Goal: Transaction & Acquisition: Obtain resource

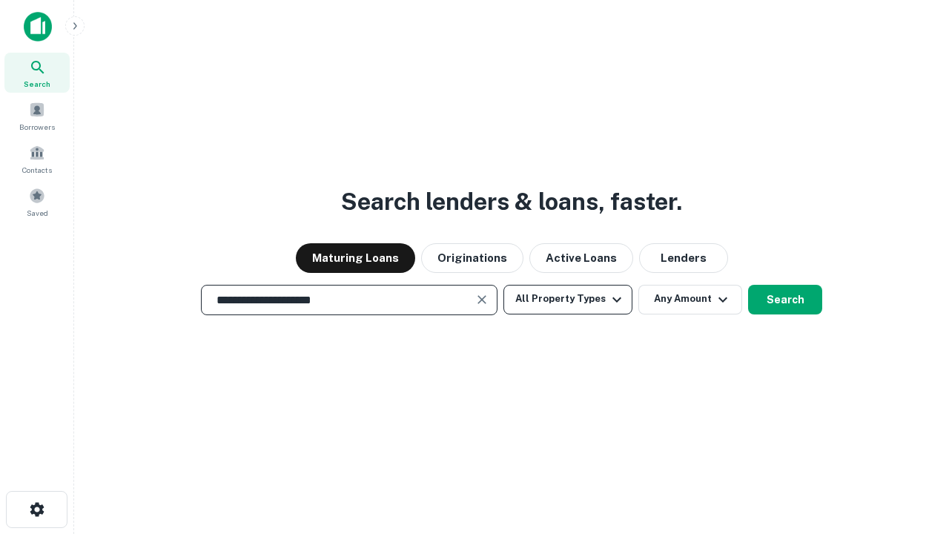
type input "**********"
click at [568, 299] on button "All Property Types" at bounding box center [568, 300] width 129 height 30
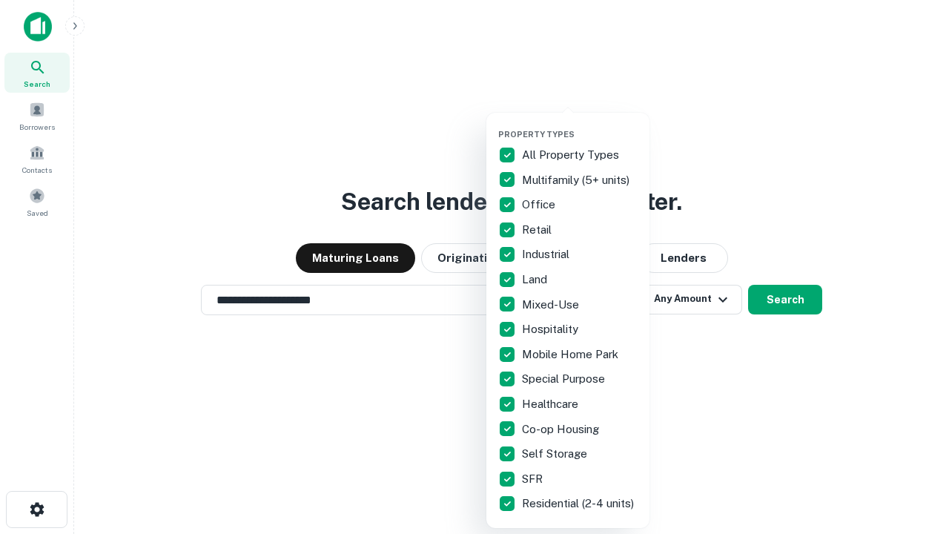
click at [580, 125] on button "button" at bounding box center [579, 125] width 163 height 1
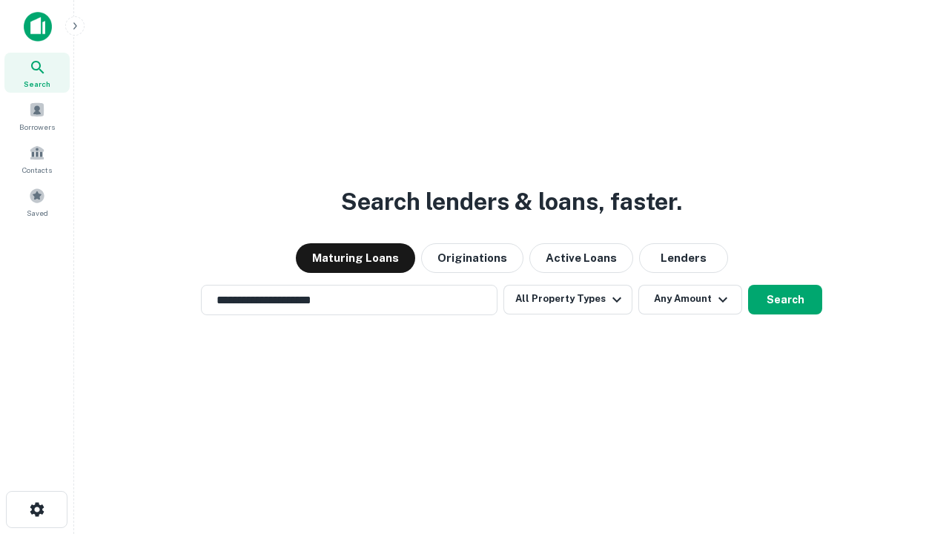
scroll to position [23, 0]
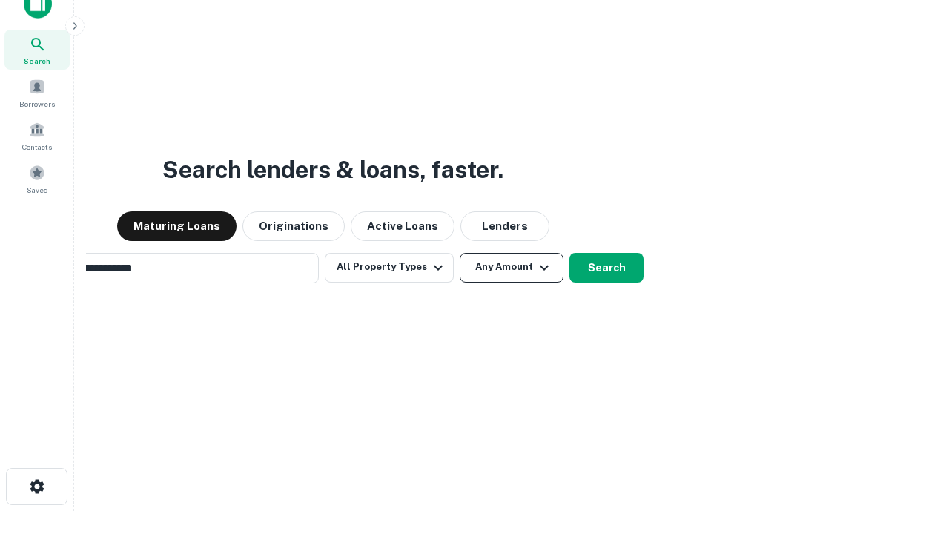
click at [460, 253] on button "Any Amount" at bounding box center [512, 268] width 104 height 30
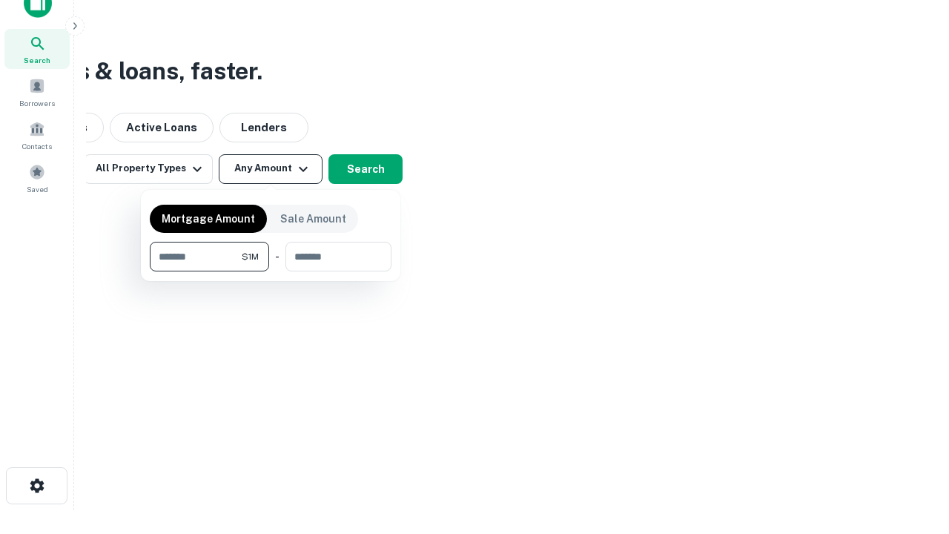
type input "*******"
click at [271, 271] on button "button" at bounding box center [271, 271] width 242 height 1
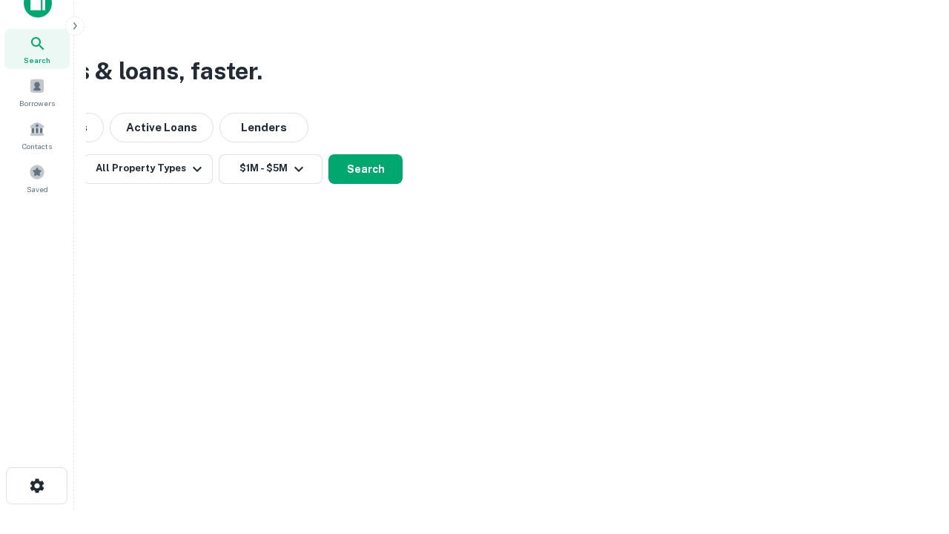
scroll to position [23, 0]
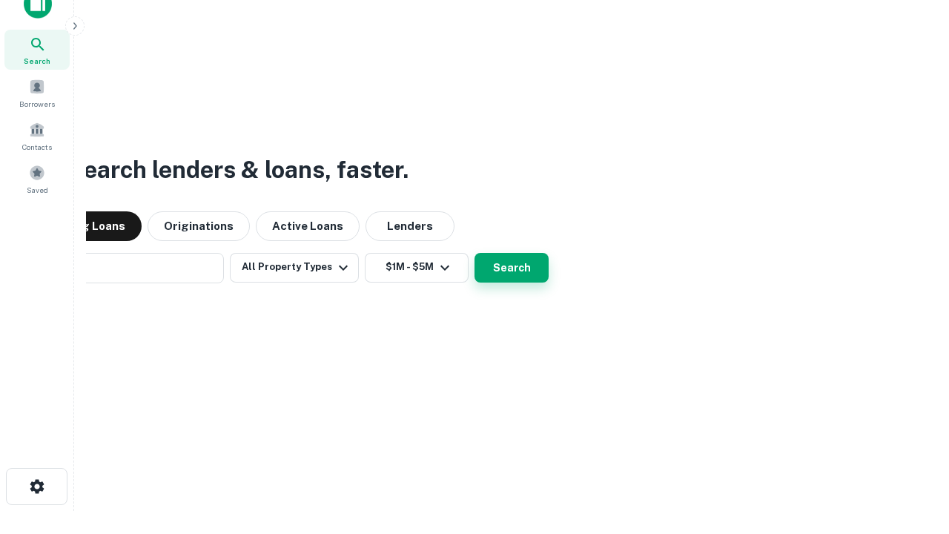
click at [475, 253] on button "Search" at bounding box center [512, 268] width 74 height 30
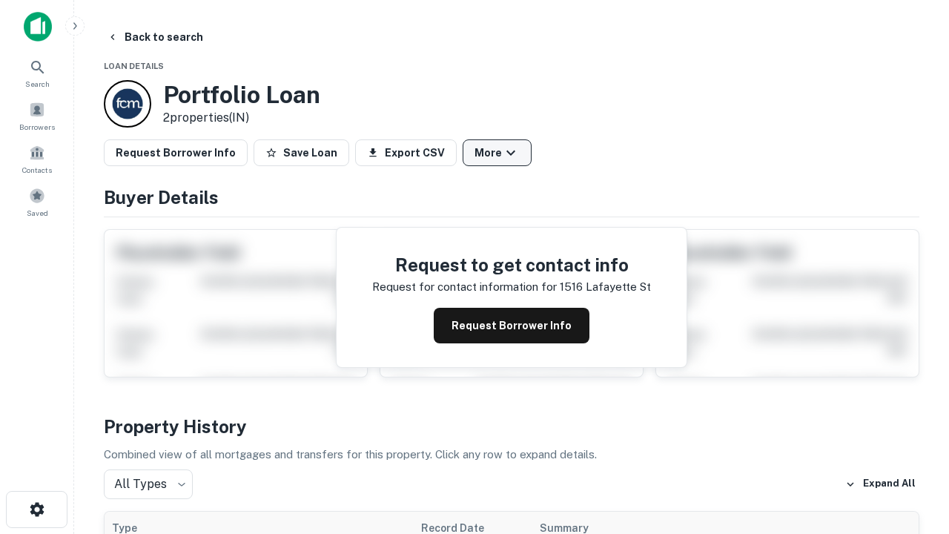
click at [497, 153] on button "More" at bounding box center [497, 152] width 69 height 27
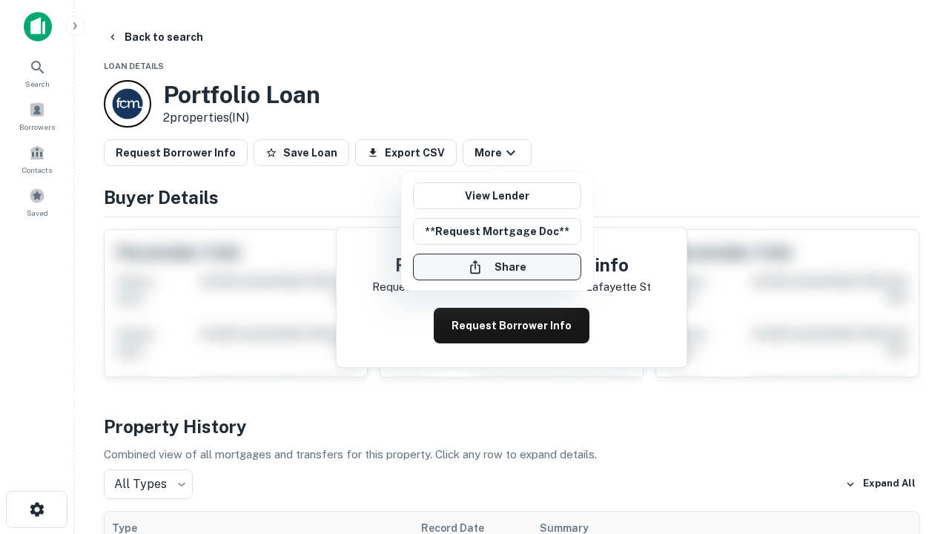
click at [497, 267] on button "Share" at bounding box center [497, 267] width 168 height 27
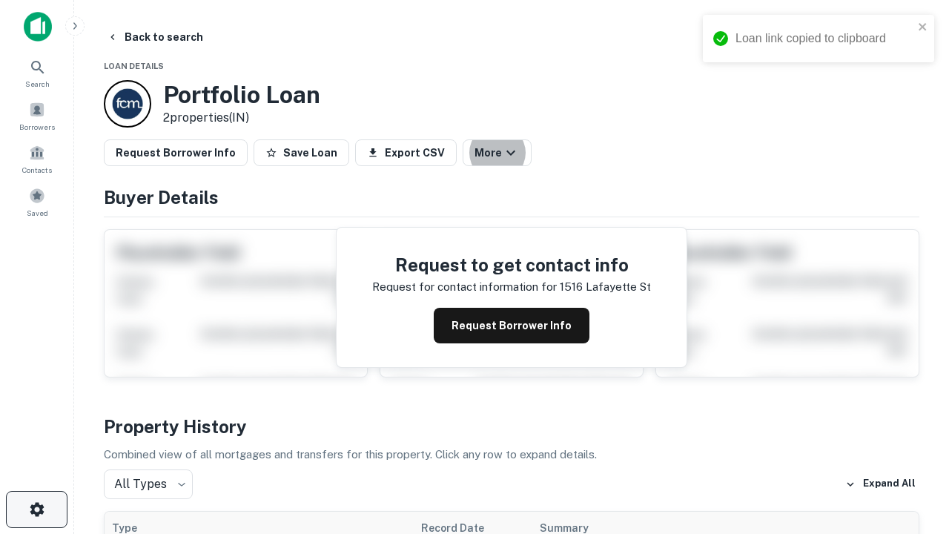
click at [36, 510] on icon "button" at bounding box center [37, 510] width 18 height 18
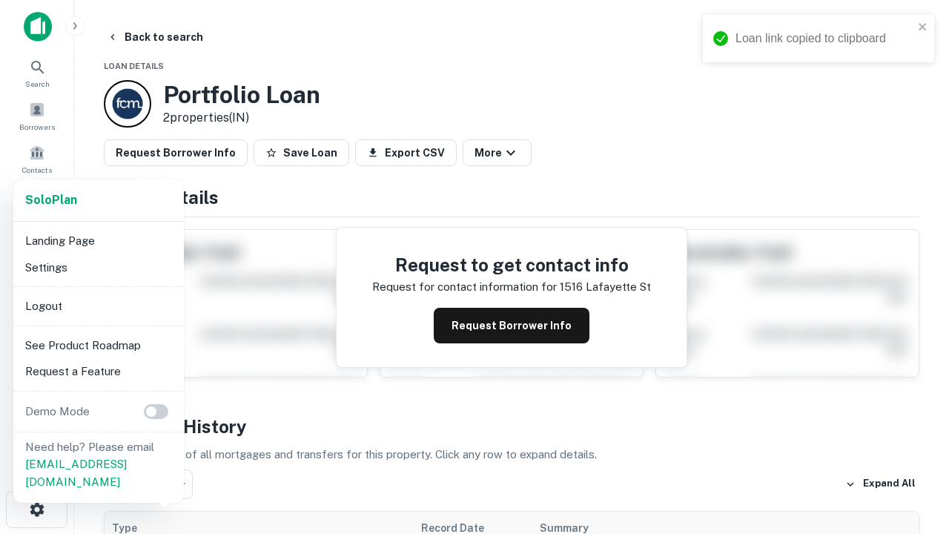
click at [98, 306] on li "Logout" at bounding box center [98, 306] width 159 height 27
